Goal: Task Accomplishment & Management: Manage account settings

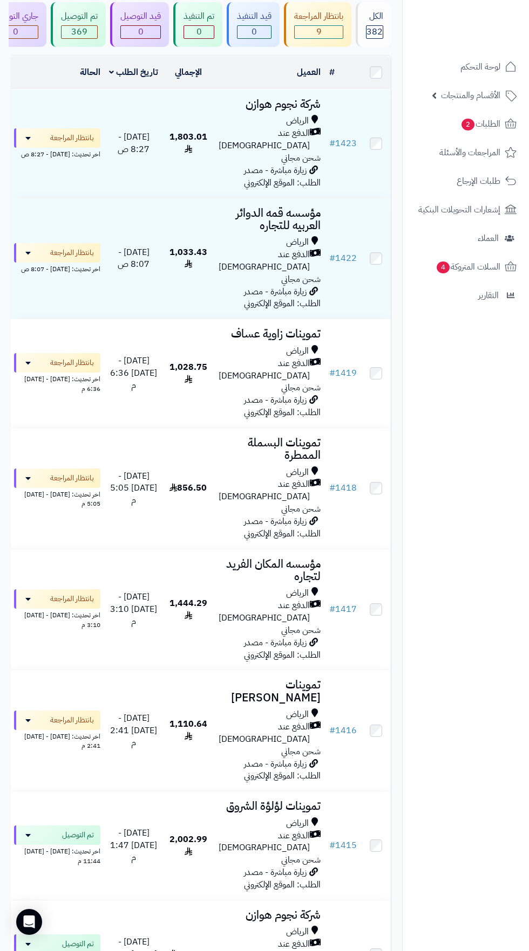
scroll to position [218, 0]
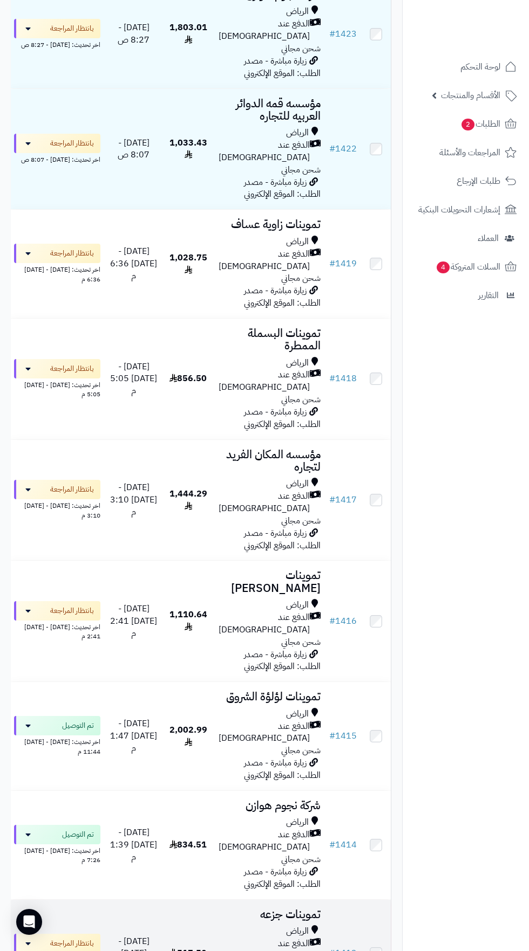
click at [118, 935] on span "[DATE] - [DATE] 12:32 م" at bounding box center [133, 954] width 31 height 38
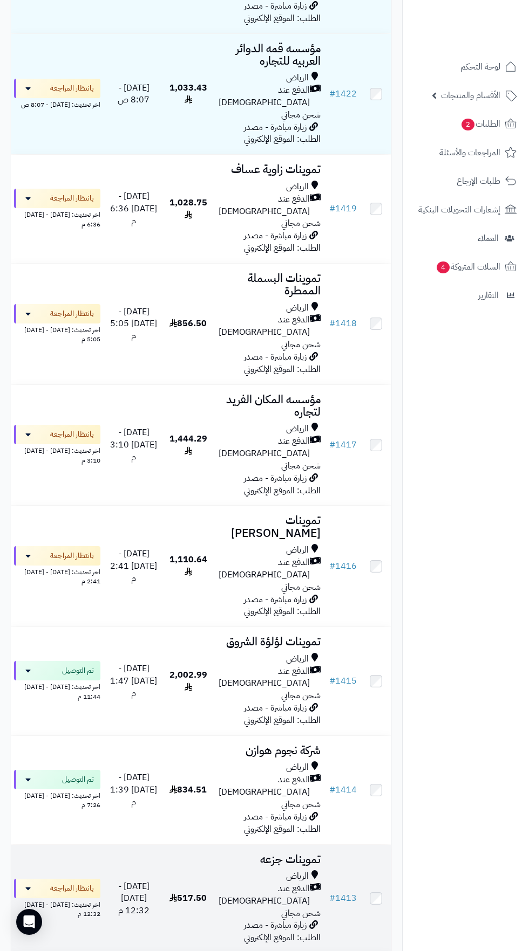
scroll to position [285, 0]
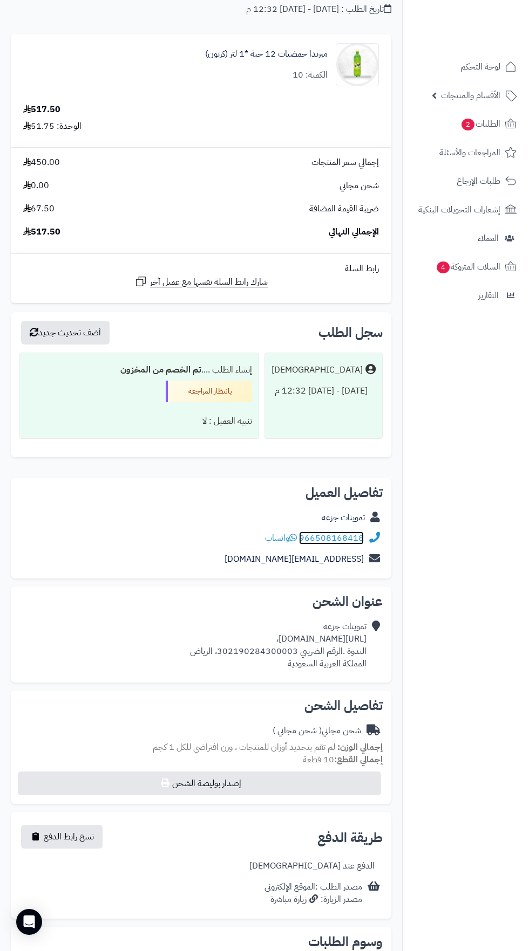
scroll to position [147, 0]
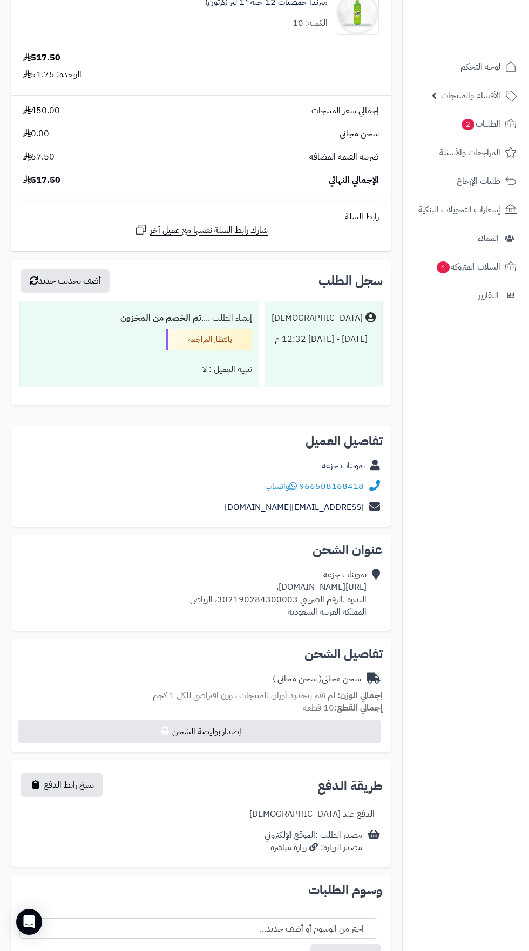
copy div "[URL][DOMAIN_NAME]،"
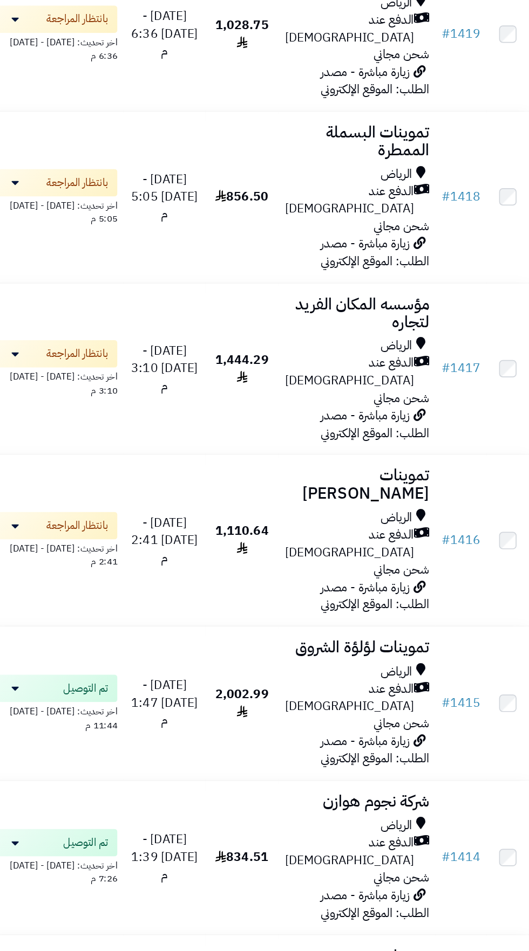
scroll to position [458, 0]
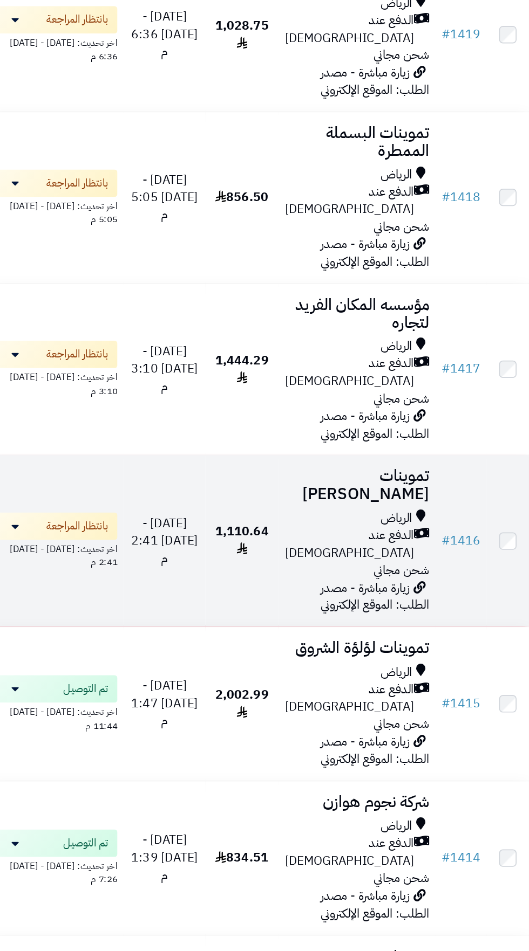
click at [265, 372] on span "الدفع عند [DEMOGRAPHIC_DATA]" at bounding box center [263, 384] width 91 height 25
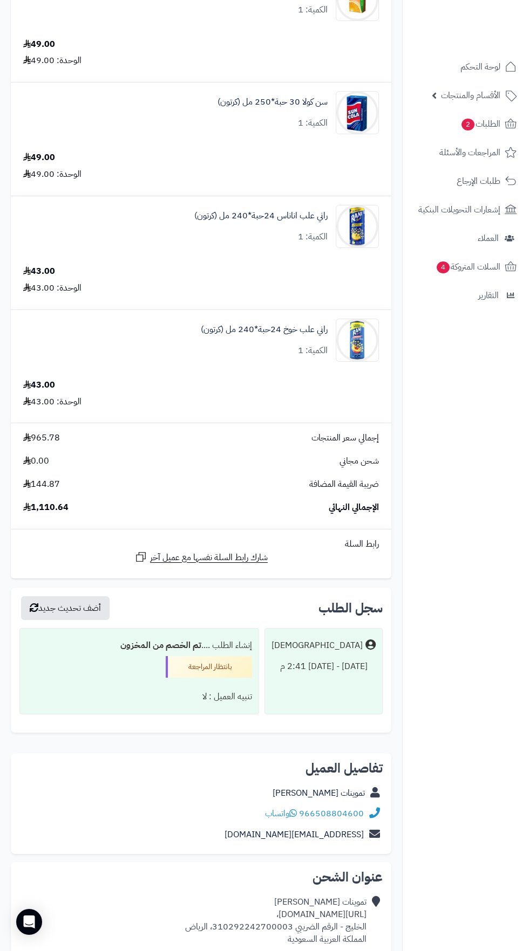
scroll to position [1963, 0]
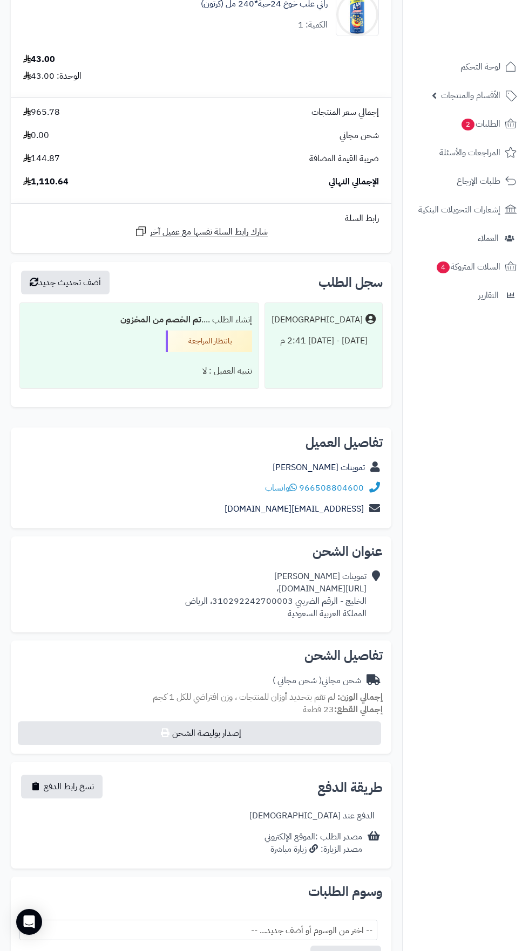
copy div "https://maps.app.goo.gl/6SCGHhd2GkCskhcf6?g_st=ac،"
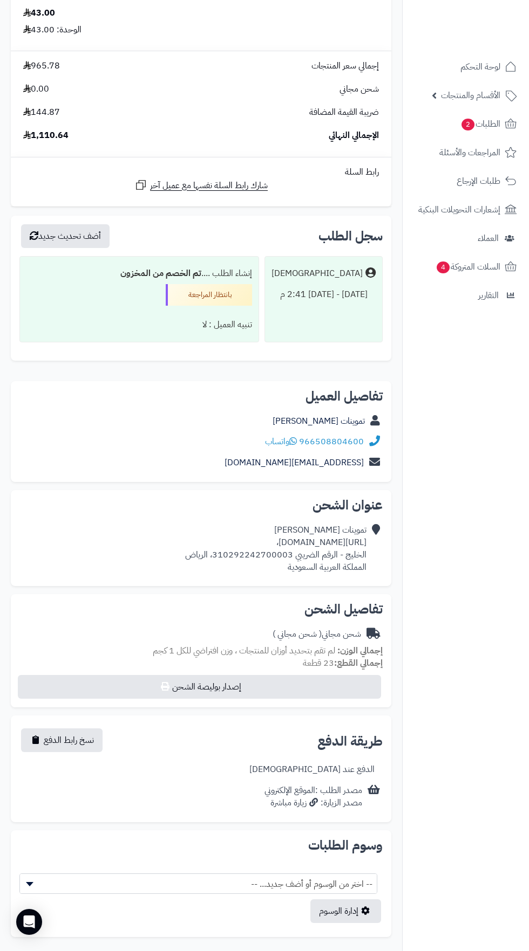
scroll to position [2021, 0]
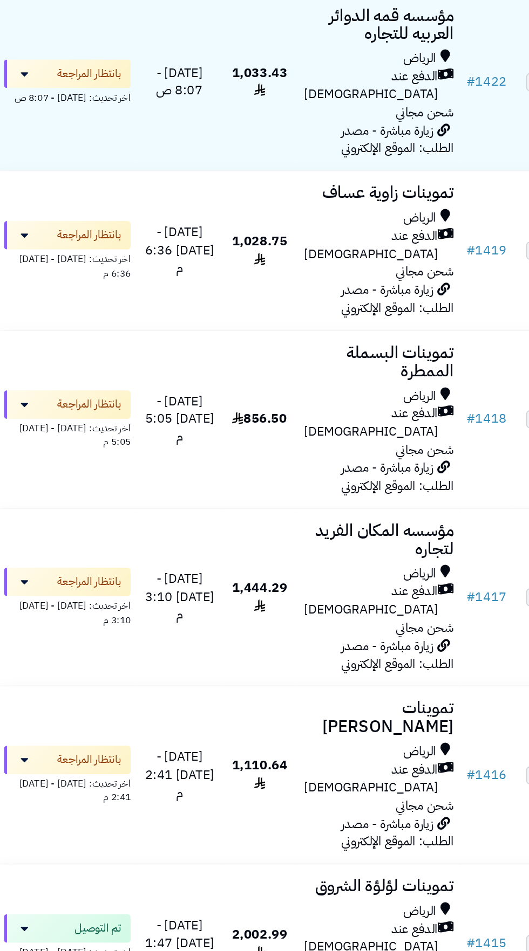
scroll to position [311, 0]
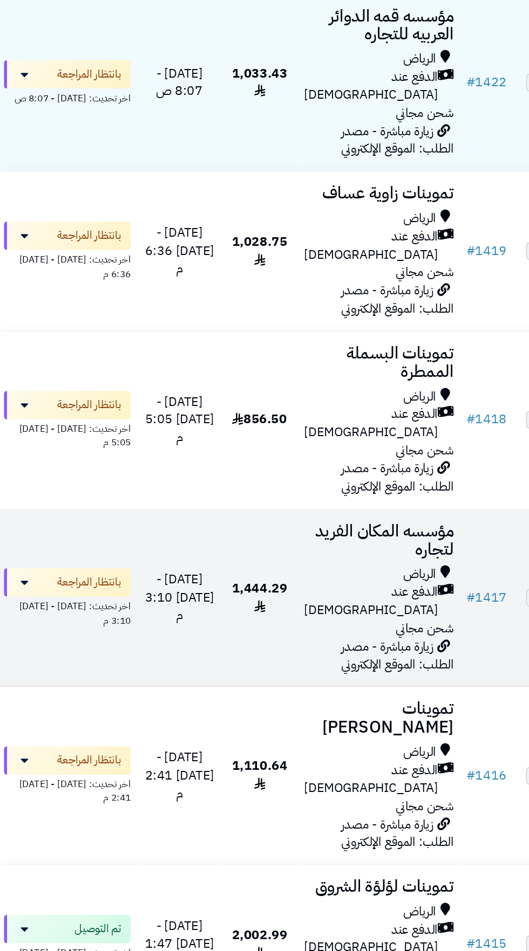
click at [253, 434] on span "زيارة مباشرة - مصدر الطلب: الموقع الإلكتروني" at bounding box center [282, 446] width 77 height 25
click at [223, 398] on div "الدفع عند [DEMOGRAPHIC_DATA]" at bounding box center [269, 410] width 102 height 25
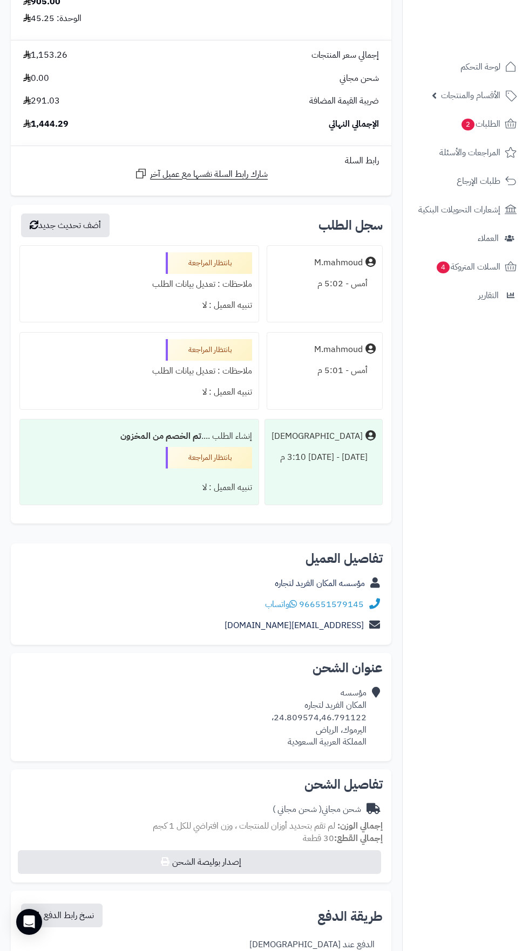
scroll to position [443, 0]
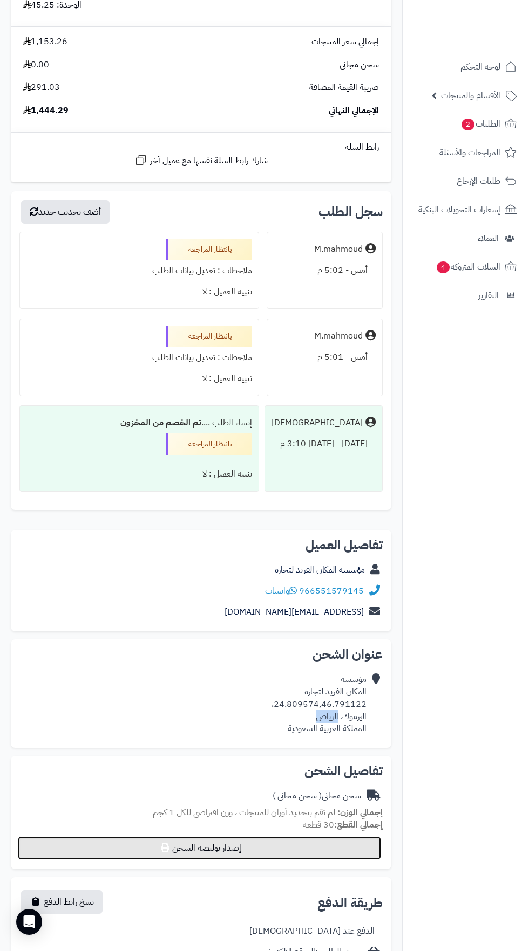
click at [314, 838] on button "إصدار بوليصة الشحن" at bounding box center [199, 849] width 363 height 24
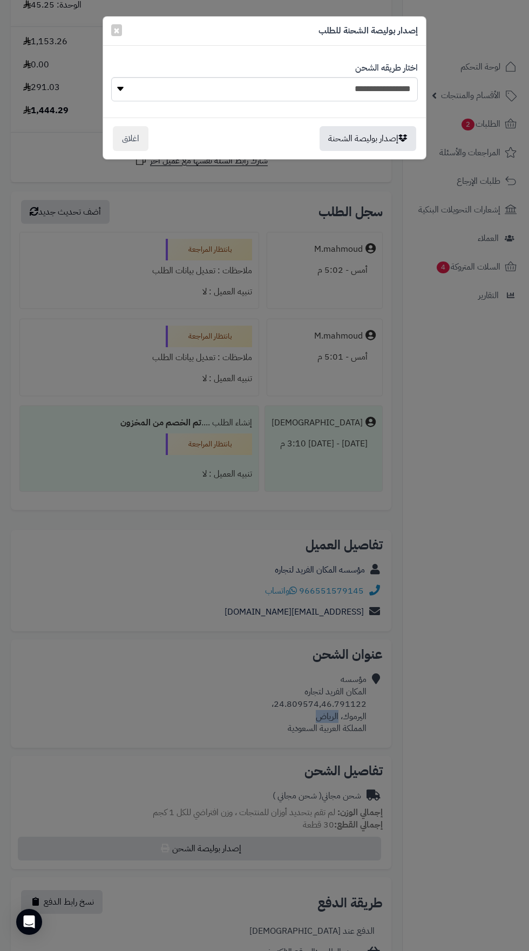
click at [441, 814] on div "**********" at bounding box center [264, 475] width 529 height 951
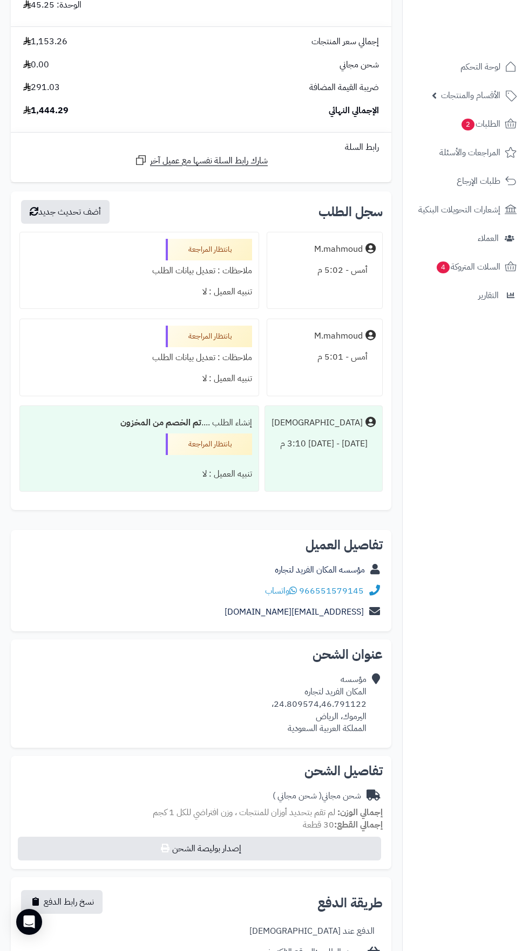
click at [458, 838] on nav "لوحة التحكم الأقسام والمنتجات المنتجات الأقسام الماركات مواصفات المنتجات مواصفا…" at bounding box center [465, 488] width 127 height 951
click at [427, 786] on nav "لوحة التحكم الأقسام والمنتجات المنتجات الأقسام الماركات مواصفات المنتجات مواصفا…" at bounding box center [465, 488] width 127 height 951
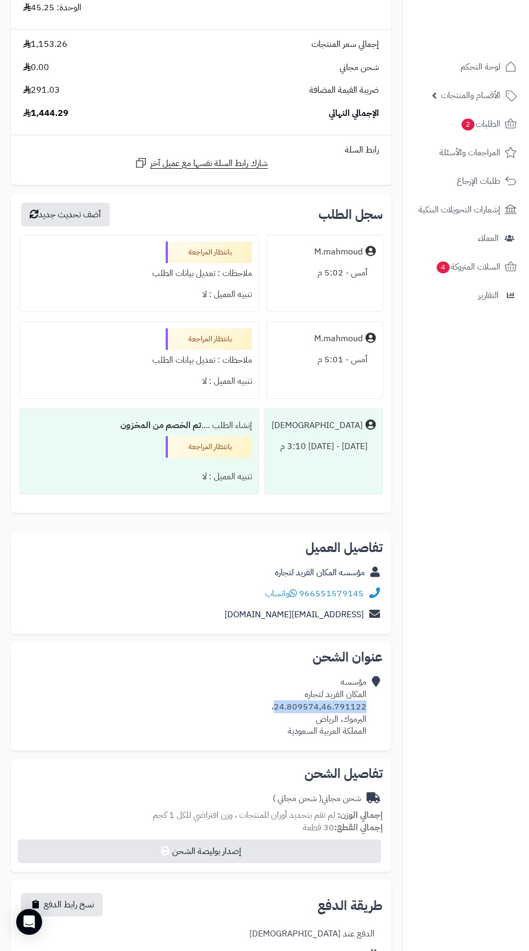
copy div "24.809574,46.791122"
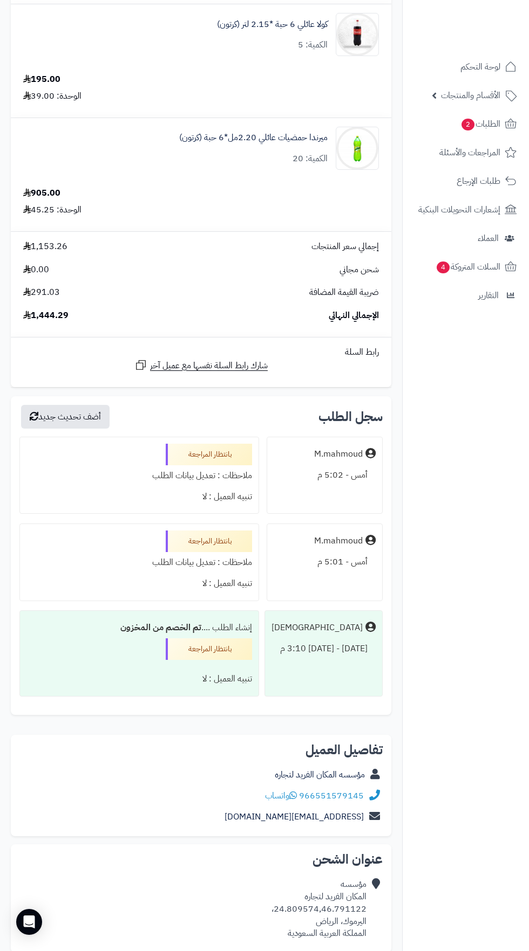
scroll to position [0, 0]
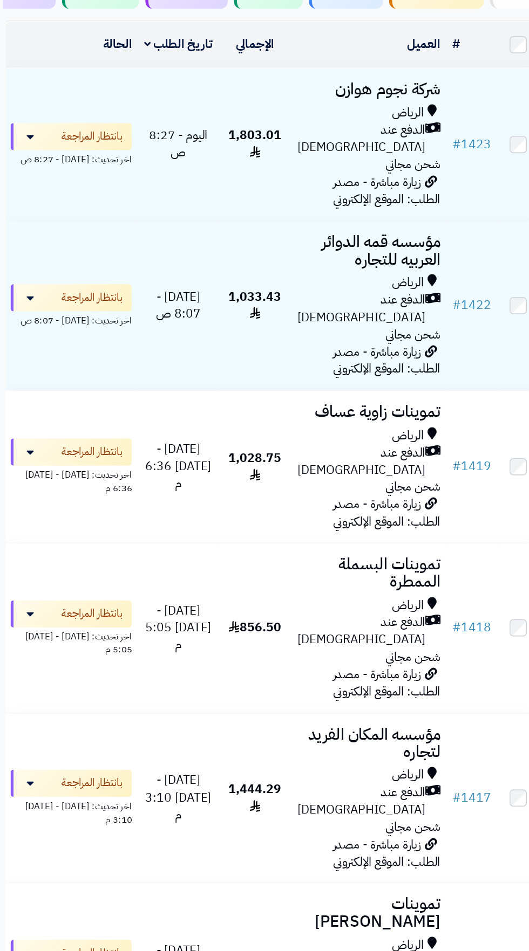
scroll to position [146, 0]
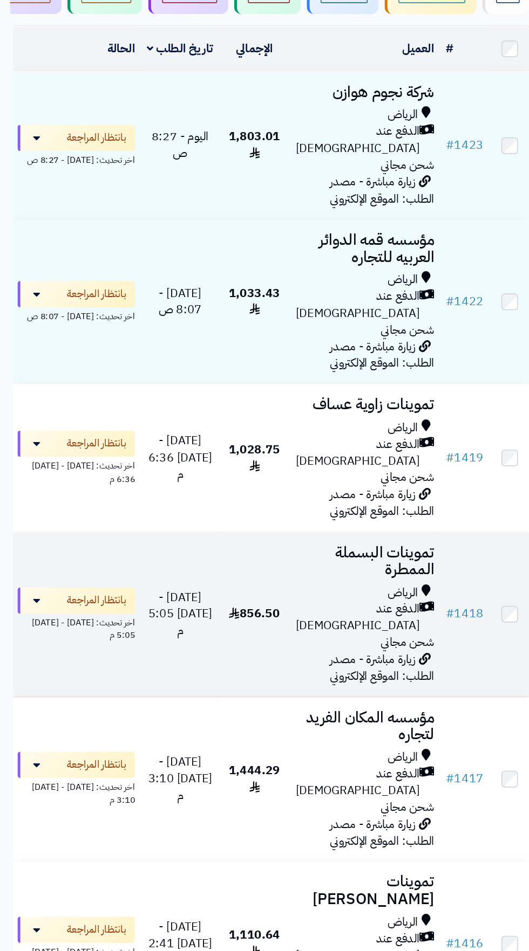
click at [248, 430] on div "الرياض" at bounding box center [269, 436] width 102 height 12
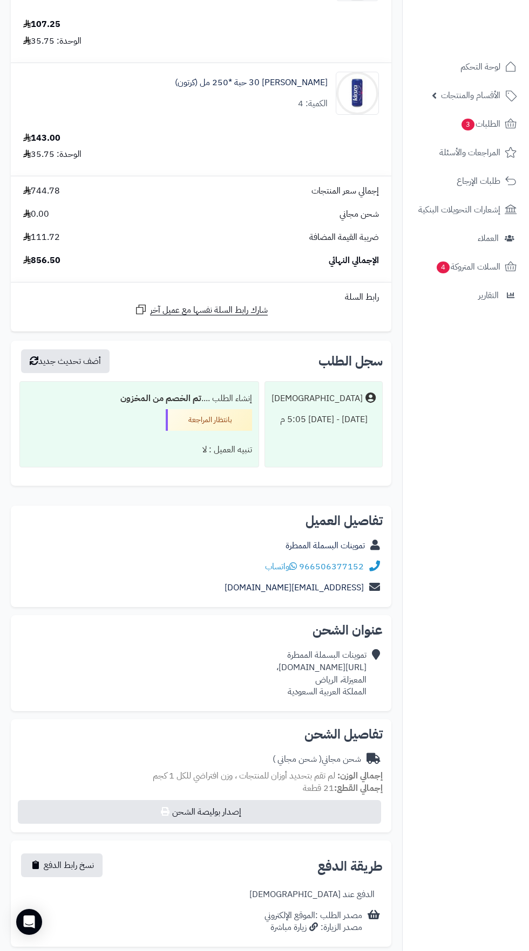
scroll to position [835, 0]
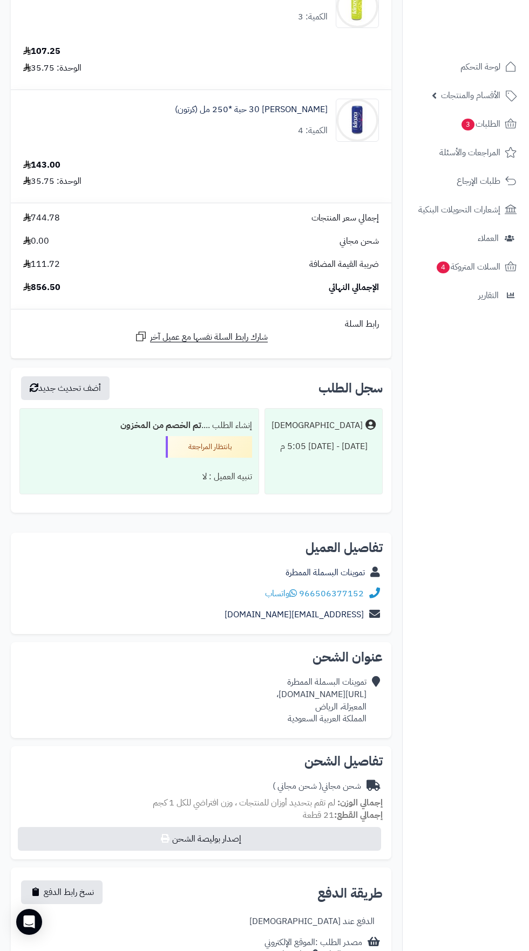
copy div "https://maps.app.goo.gl/QNsUHZq8QgFGnjyu7،"
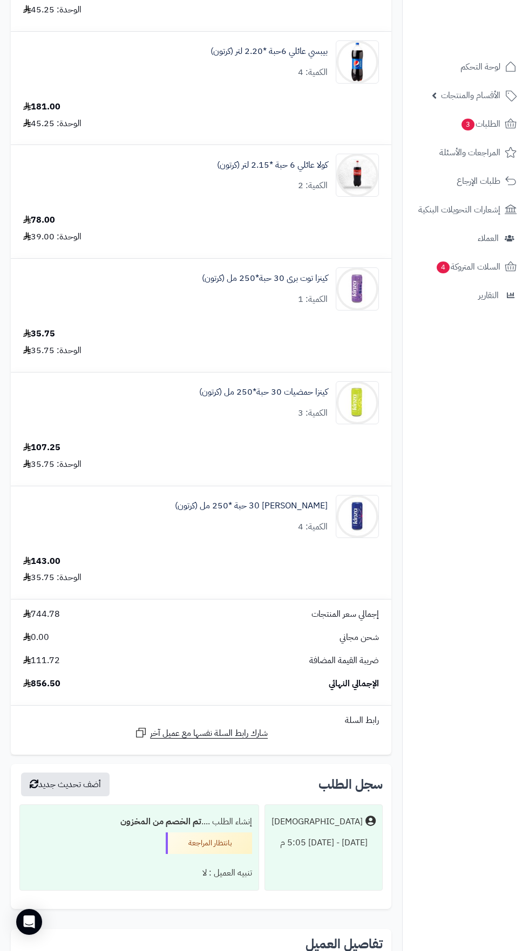
scroll to position [504, 0]
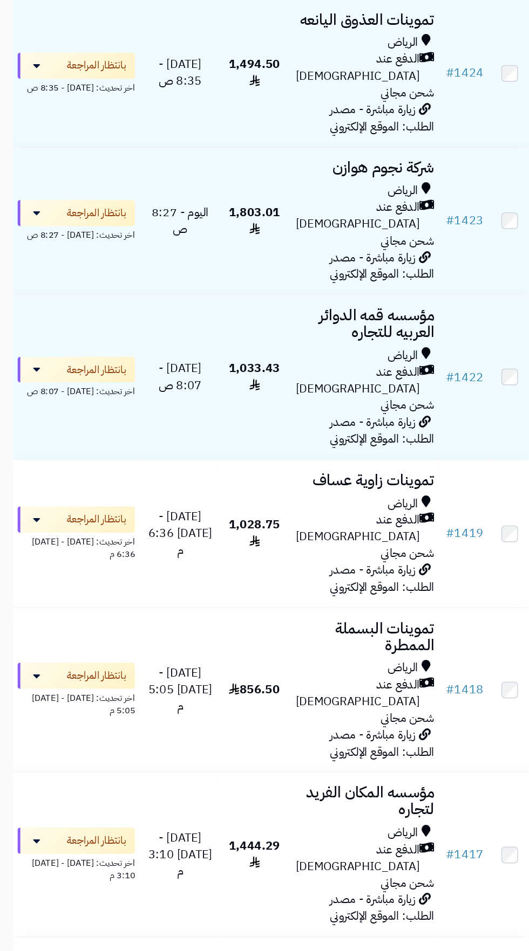
scroll to position [146, 0]
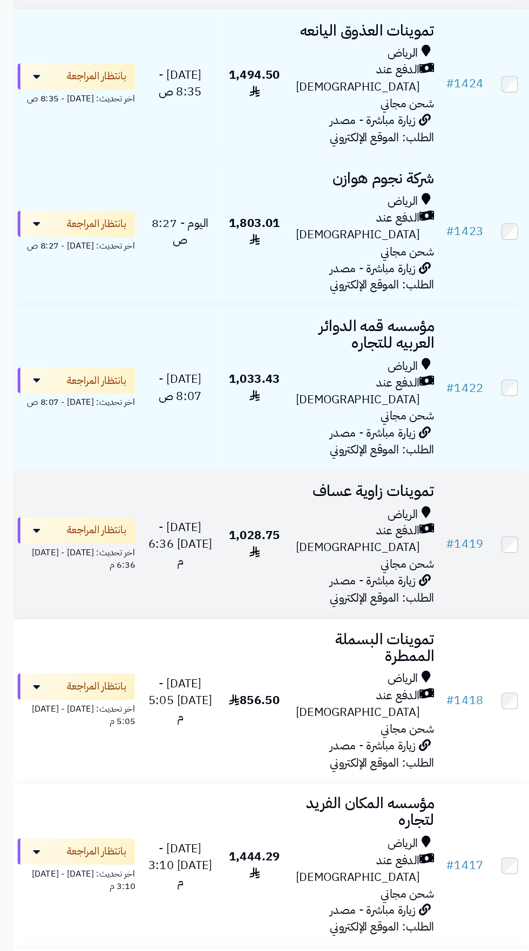
click at [258, 429] on span "الدفع عند [DEMOGRAPHIC_DATA]" at bounding box center [263, 441] width 91 height 25
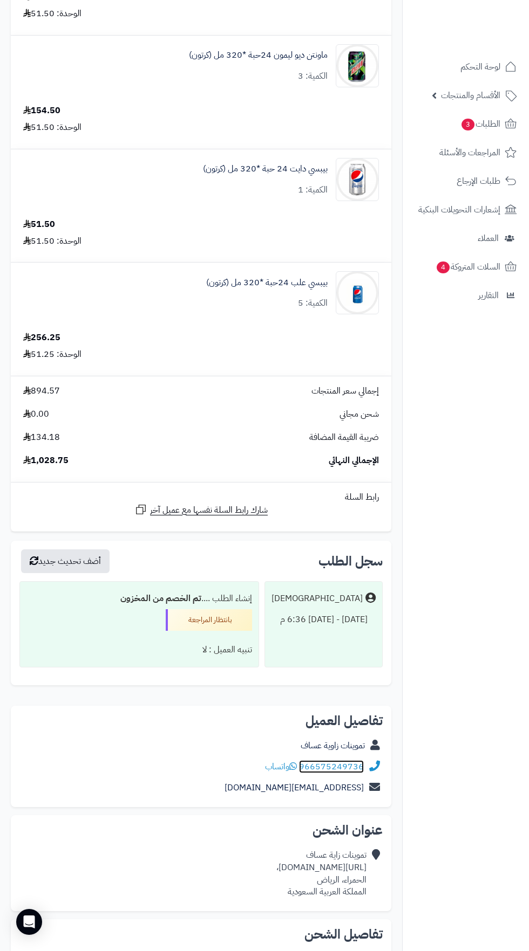
scroll to position [326, 0]
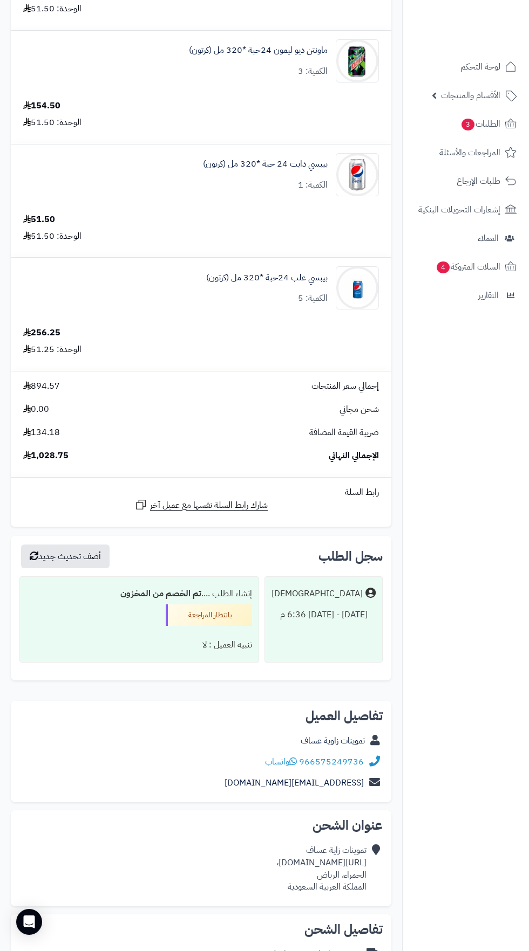
copy div "[URL][DOMAIN_NAME]،"
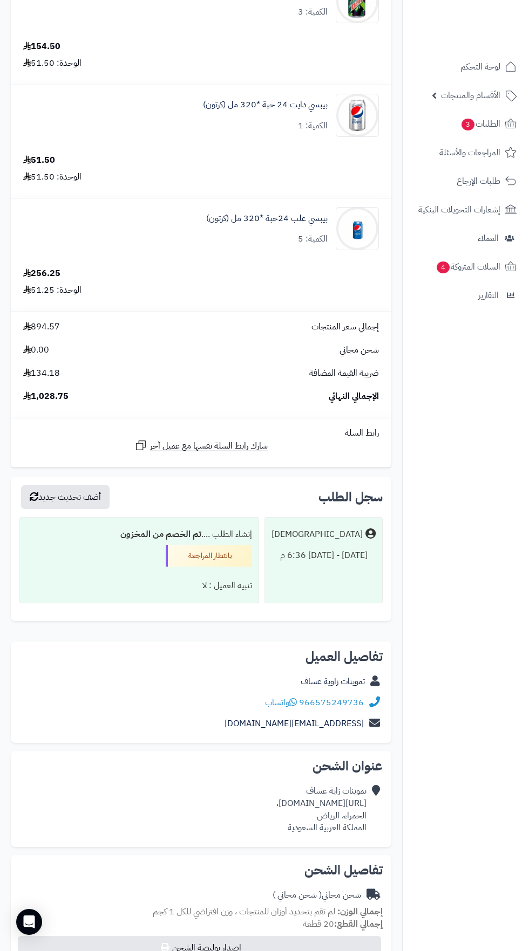
scroll to position [396, 0]
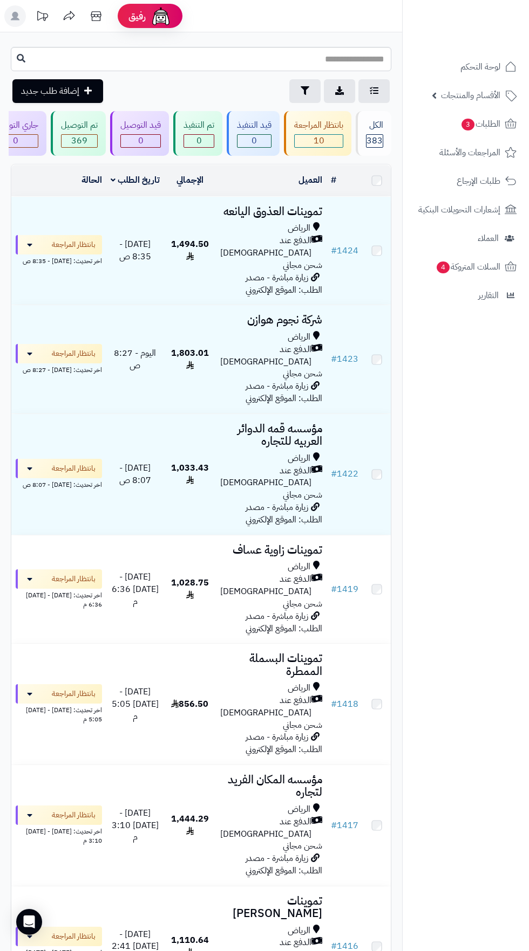
scroll to position [146, 0]
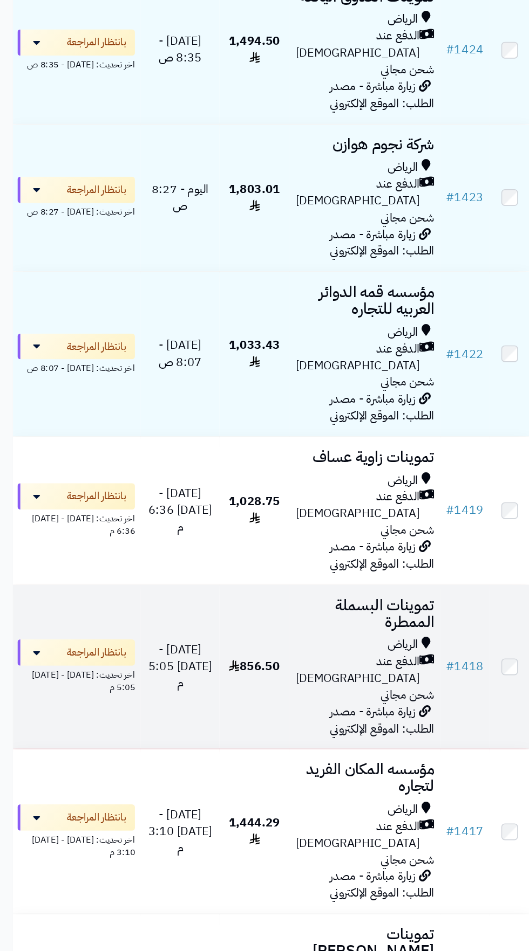
click at [259, 551] on span "الدفع عند [DEMOGRAPHIC_DATA]" at bounding box center [263, 563] width 91 height 25
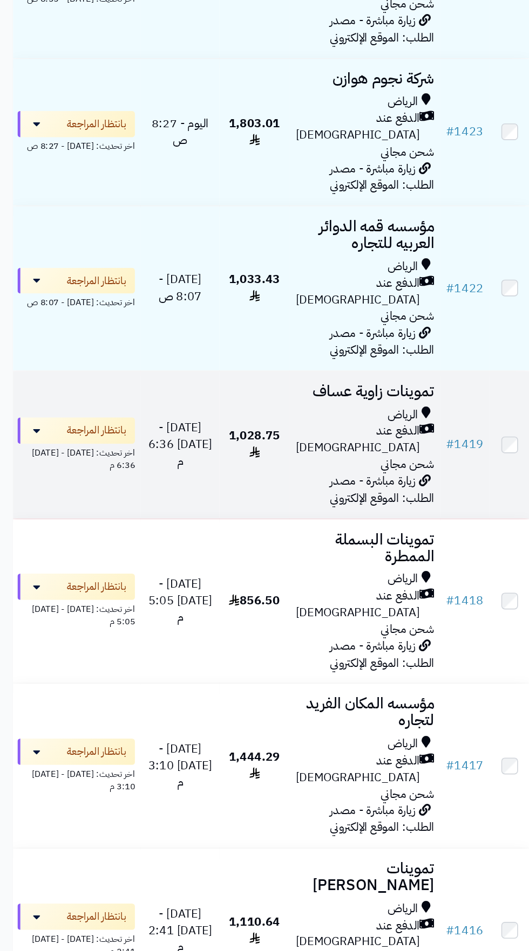
click at [261, 466] on span "زيارة مباشرة - مصدر الطلب: الموقع الإلكتروني" at bounding box center [282, 478] width 77 height 25
click at [259, 429] on span "الدفع عند [DEMOGRAPHIC_DATA]" at bounding box center [263, 441] width 91 height 25
